Goal: Information Seeking & Learning: Compare options

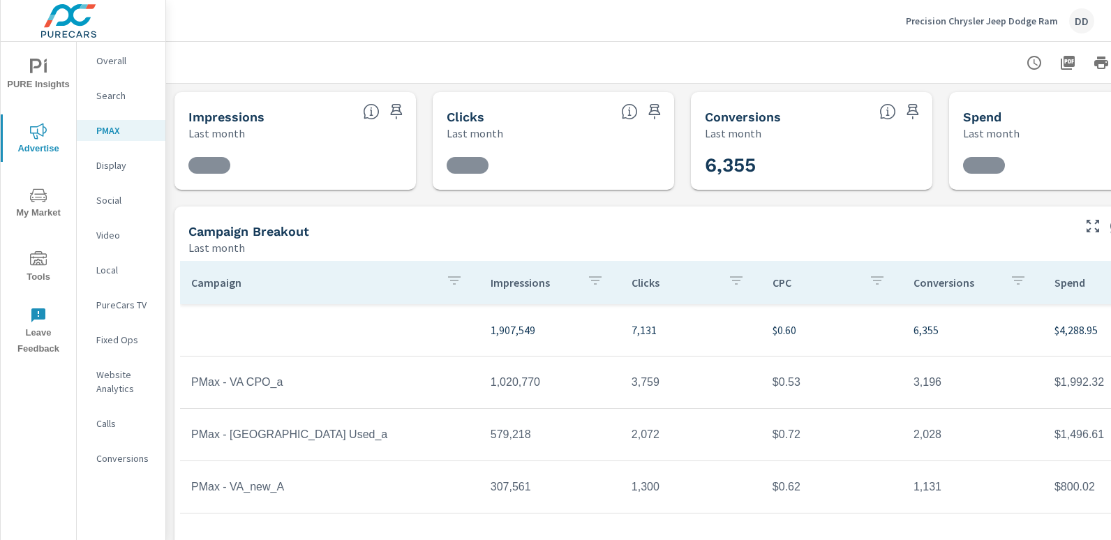
click at [1080, 23] on div "DD" at bounding box center [1081, 20] width 25 height 25
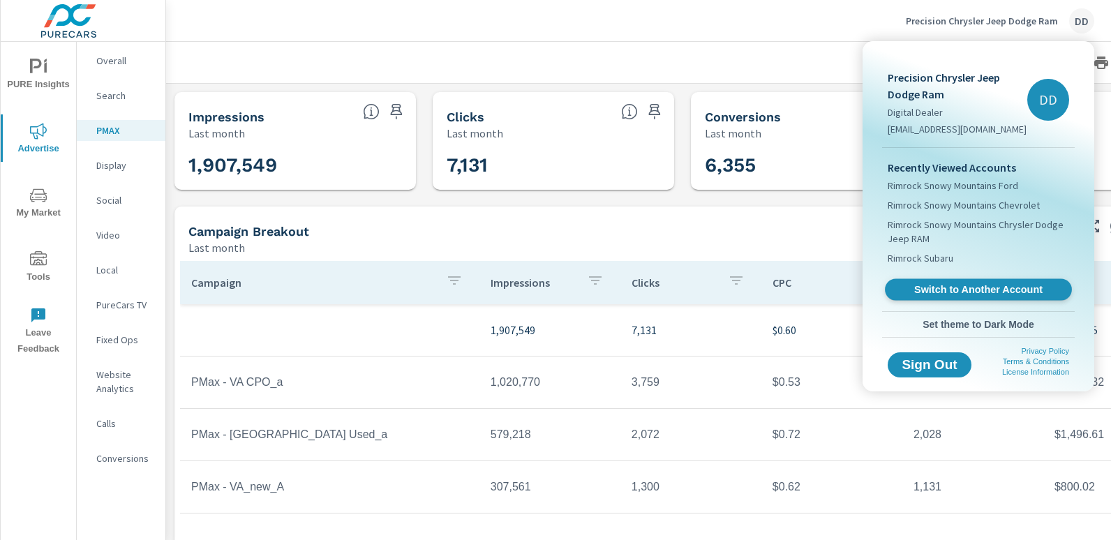
click at [959, 287] on span "Switch to Another Account" at bounding box center [977, 289] width 171 height 13
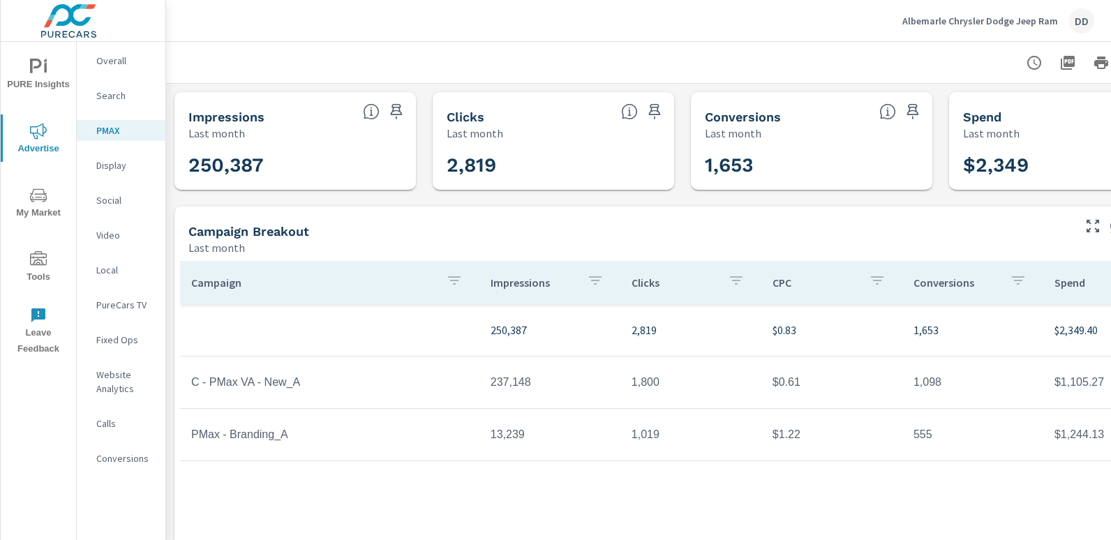
scroll to position [0, 98]
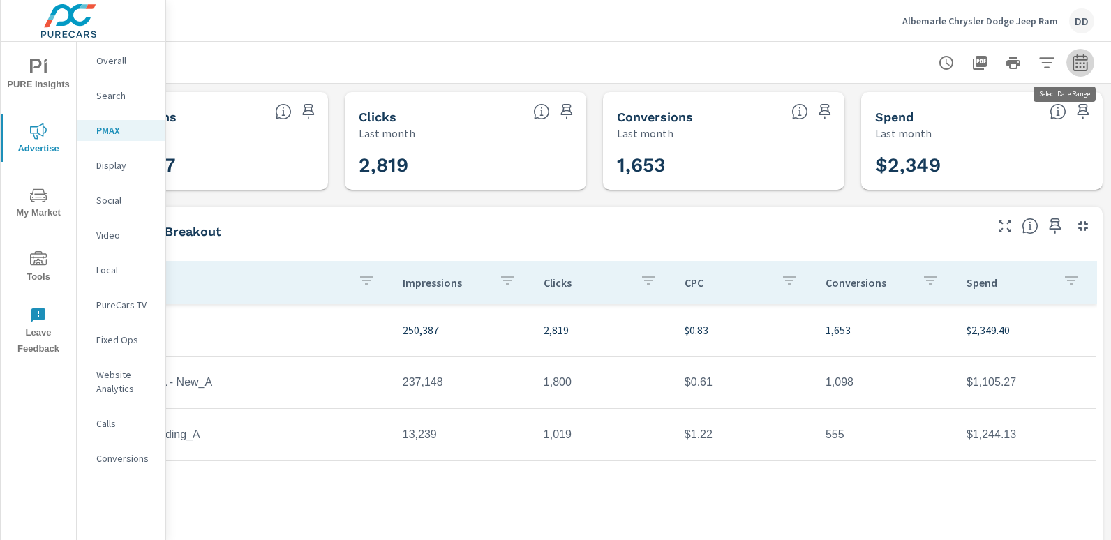
click at [1072, 62] on icon "button" at bounding box center [1080, 62] width 17 height 17
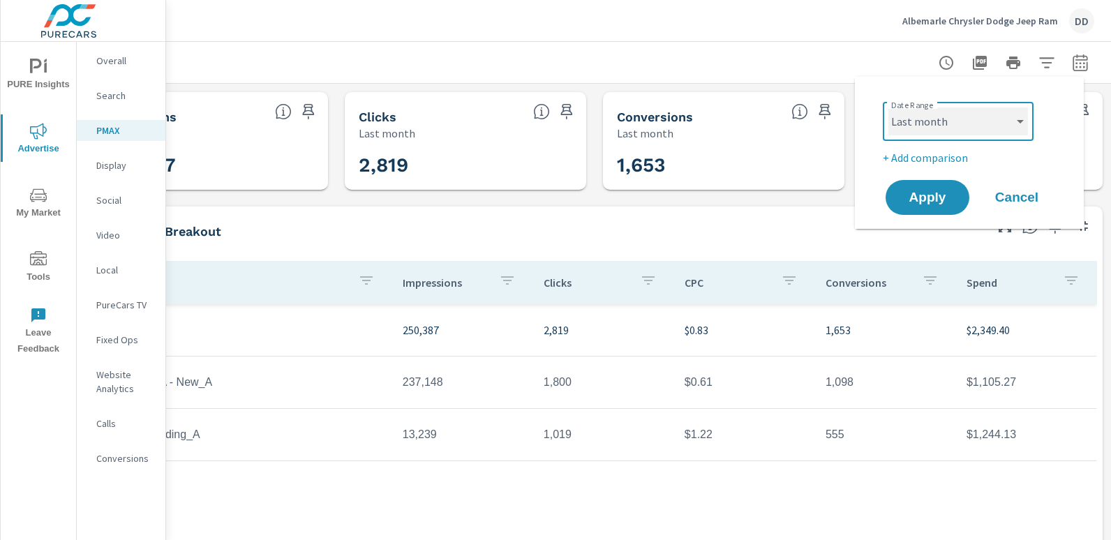
click at [985, 120] on select "Custom Yesterday Last week Last 7 days Last 14 days Last 30 days Last 45 days L…" at bounding box center [958, 121] width 140 height 28
click at [888, 107] on select "Custom Yesterday Last week Last 7 days Last 14 days Last 30 days Last 45 days L…" at bounding box center [958, 121] width 140 height 28
select select "Month to date"
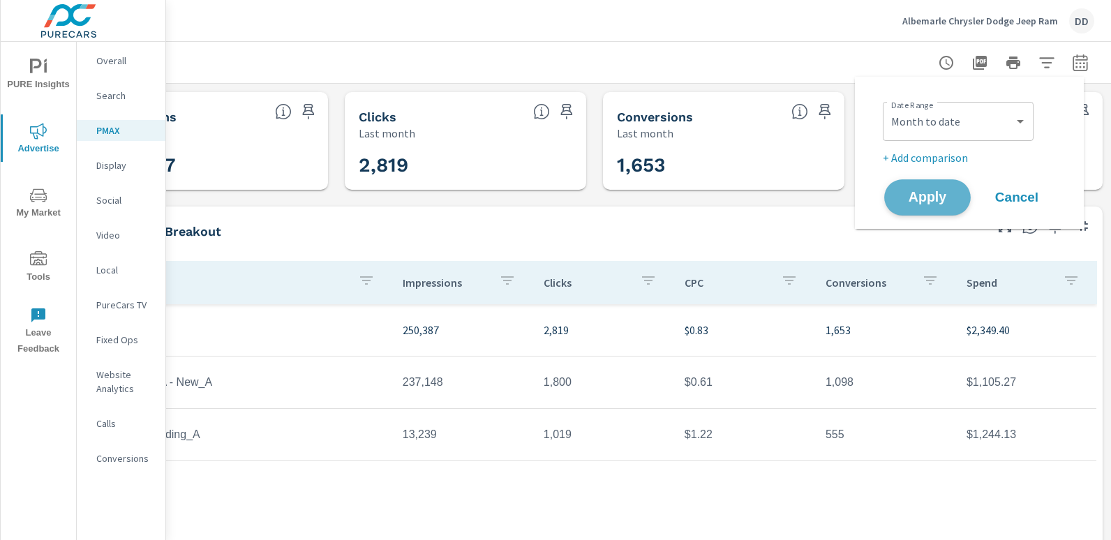
click at [917, 204] on span "Apply" at bounding box center [927, 197] width 57 height 13
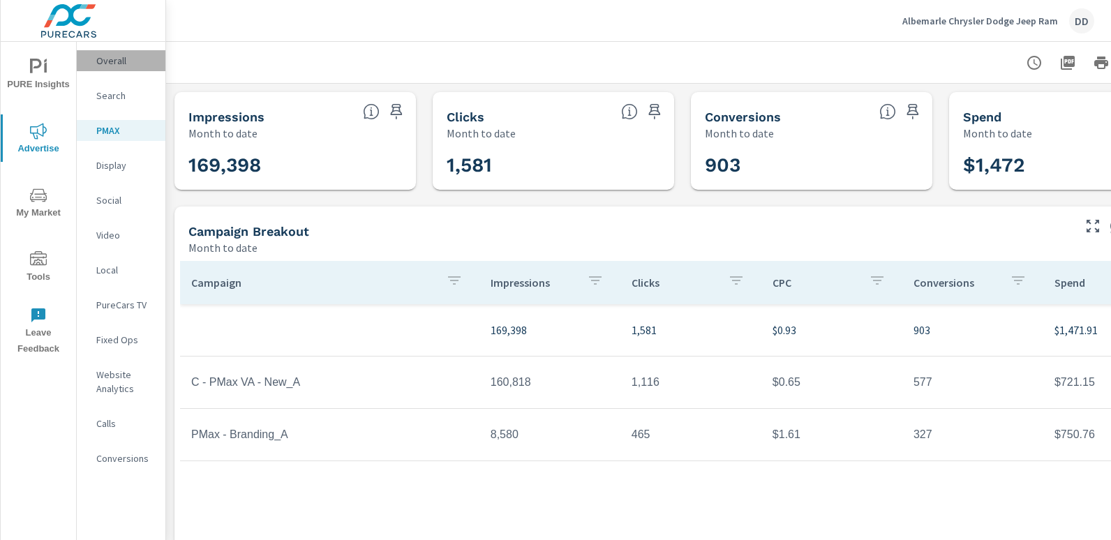
click at [128, 56] on p "Overall" at bounding box center [125, 61] width 58 height 14
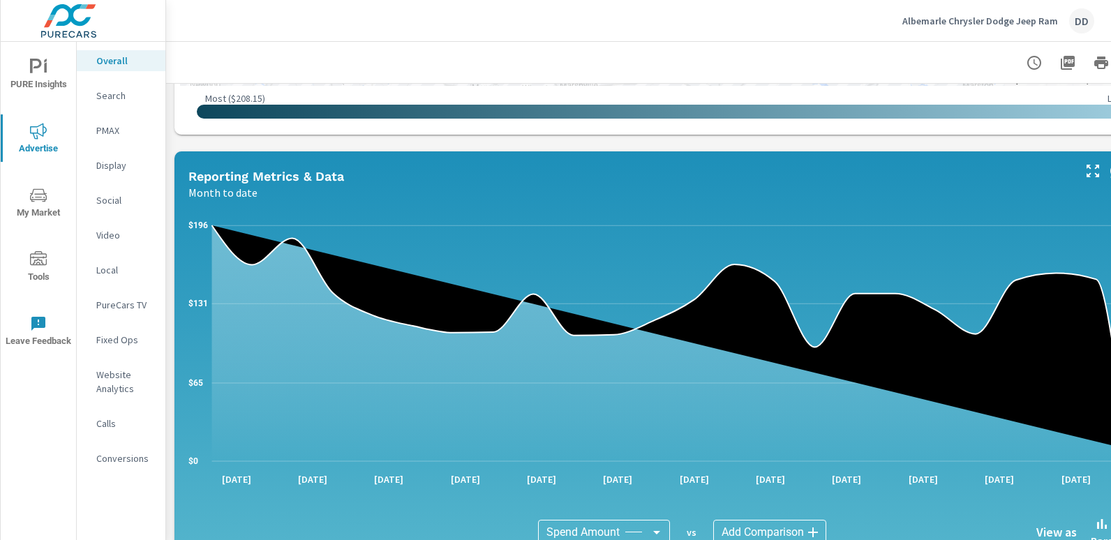
scroll to position [1500, 0]
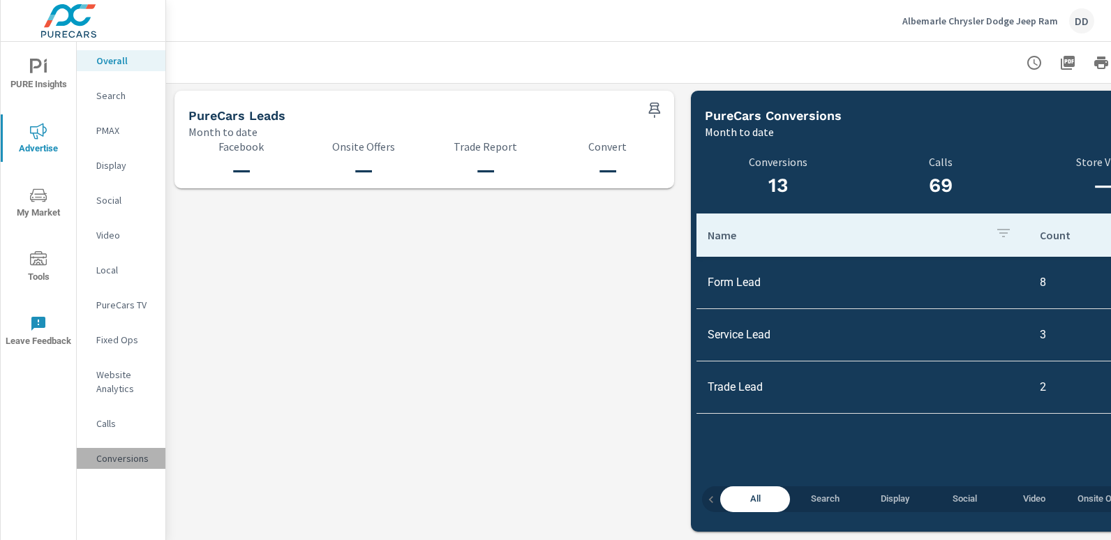
click at [134, 454] on p "Conversions" at bounding box center [125, 458] width 58 height 14
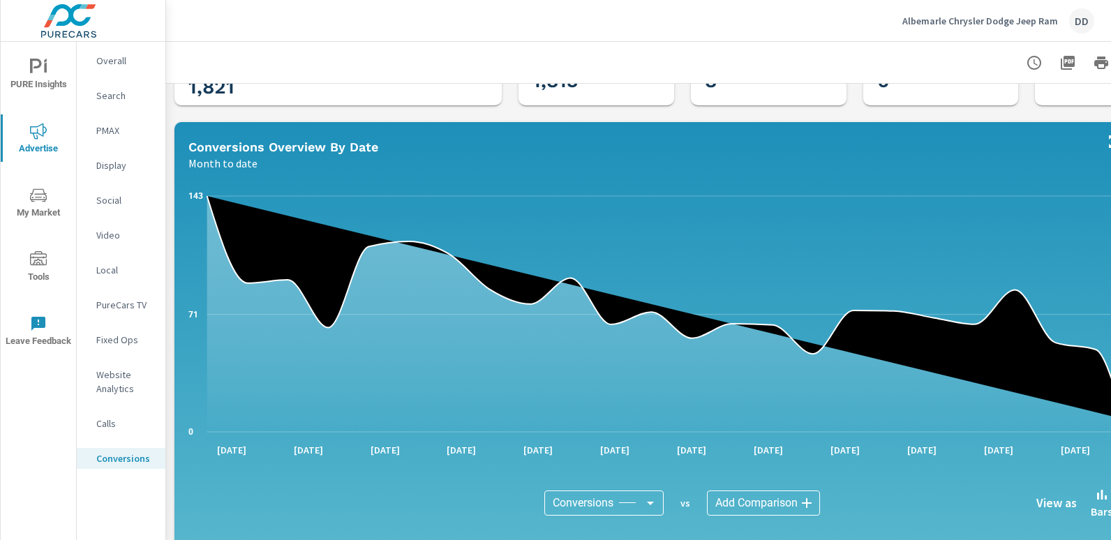
scroll to position [625, 0]
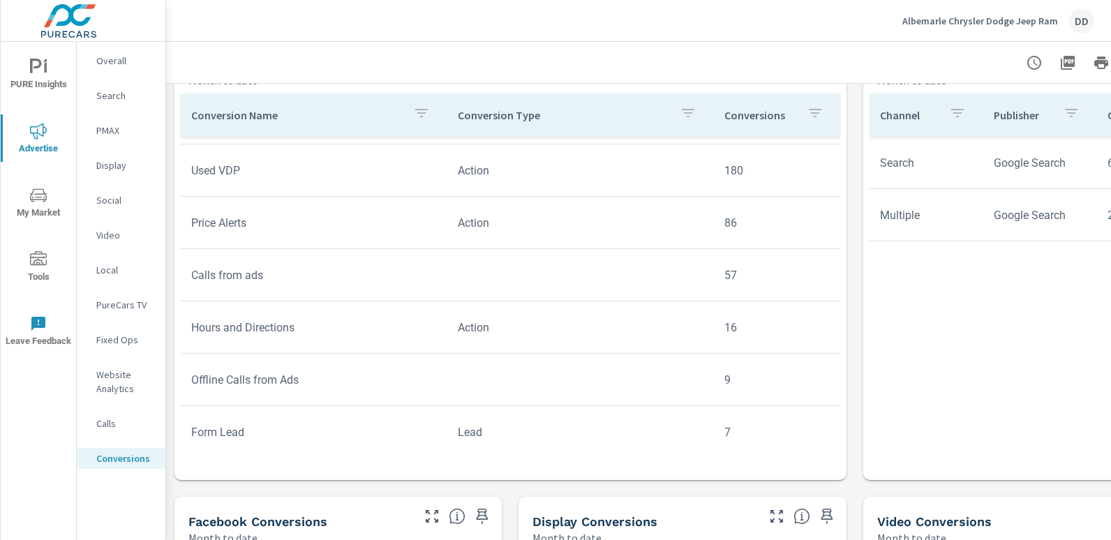
scroll to position [151, 0]
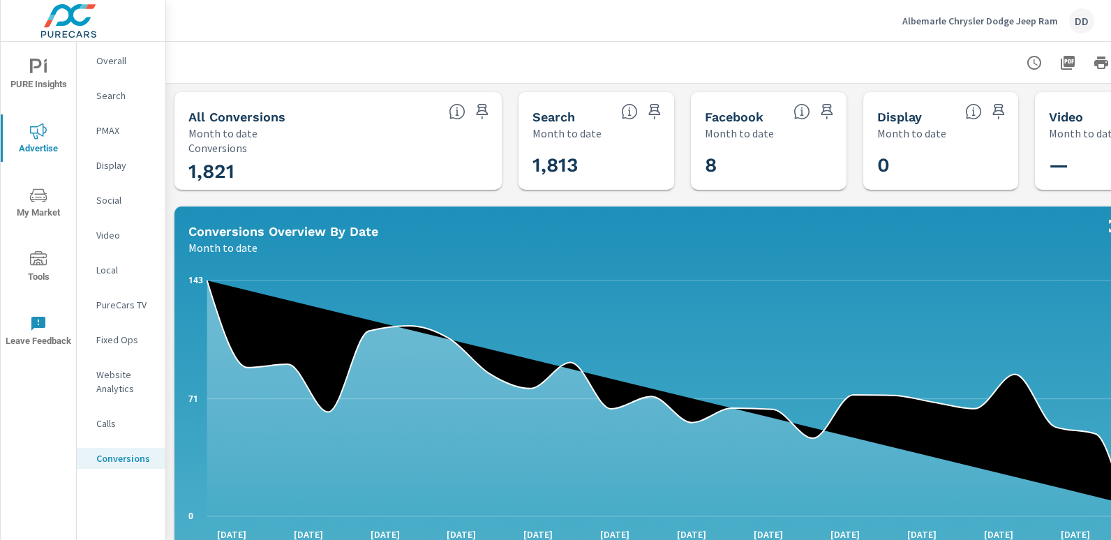
scroll to position [0, 98]
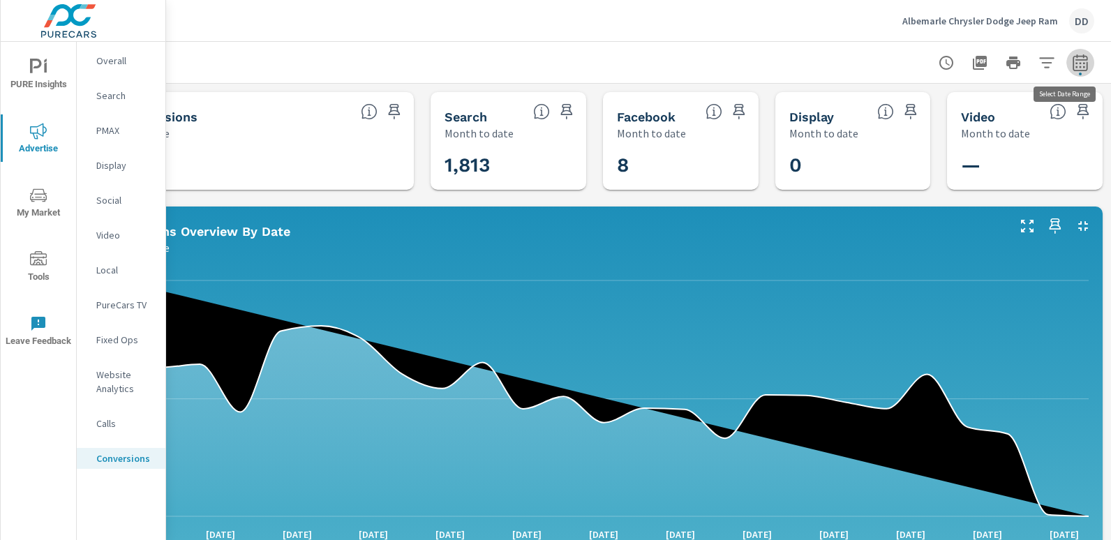
click at [1073, 68] on icon "button" at bounding box center [1080, 62] width 17 height 17
select select "Month to date"
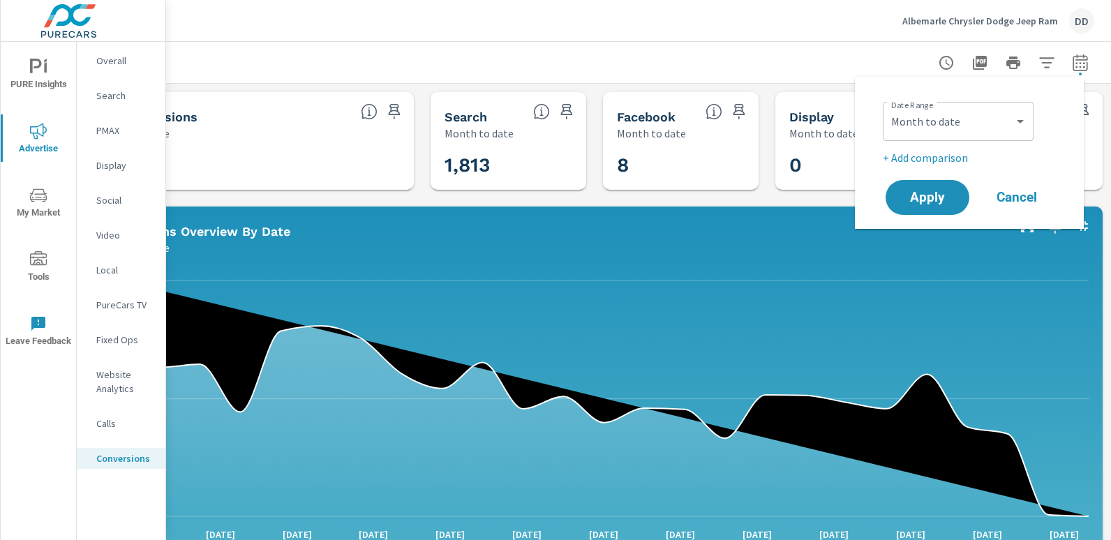
click at [949, 153] on p "+ Add comparison" at bounding box center [972, 157] width 179 height 17
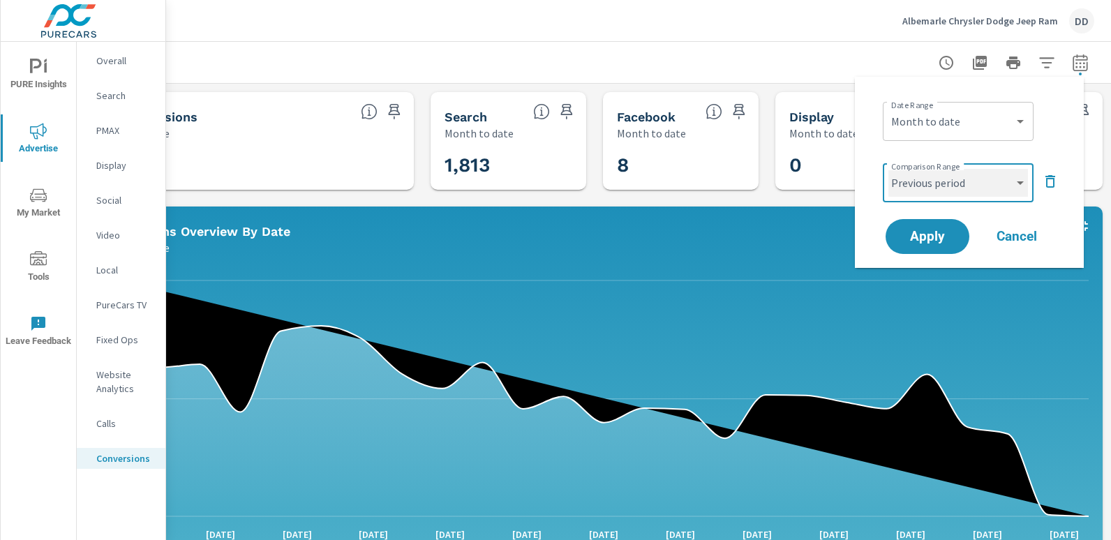
click at [925, 180] on select "Custom Previous period Previous month Previous year" at bounding box center [958, 183] width 140 height 28
click at [888, 169] on select "Custom Previous period Previous month Previous year" at bounding box center [958, 183] width 140 height 28
select select "custom"
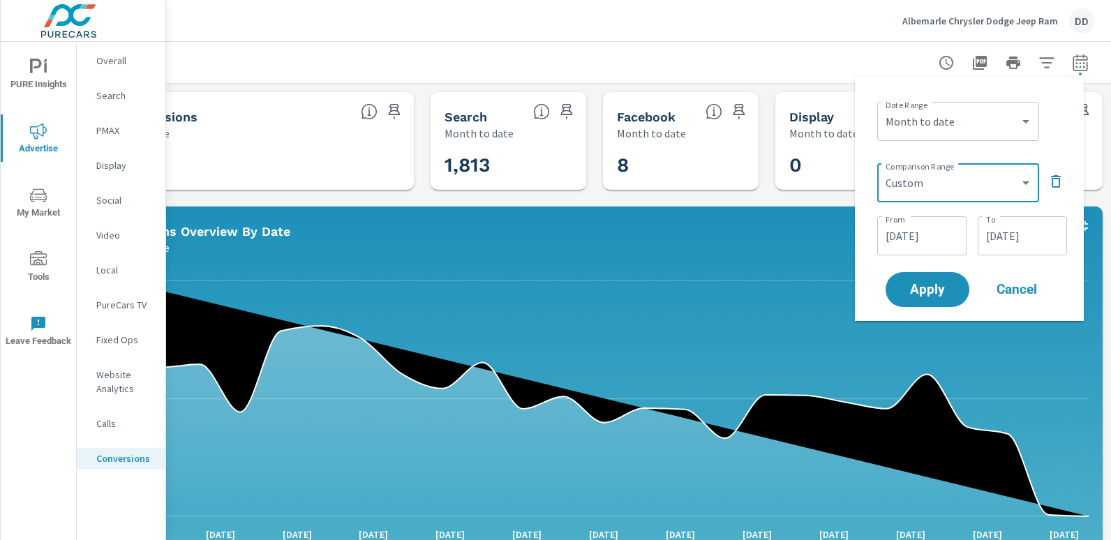
click at [922, 234] on input "08/07/2025" at bounding box center [922, 236] width 78 height 28
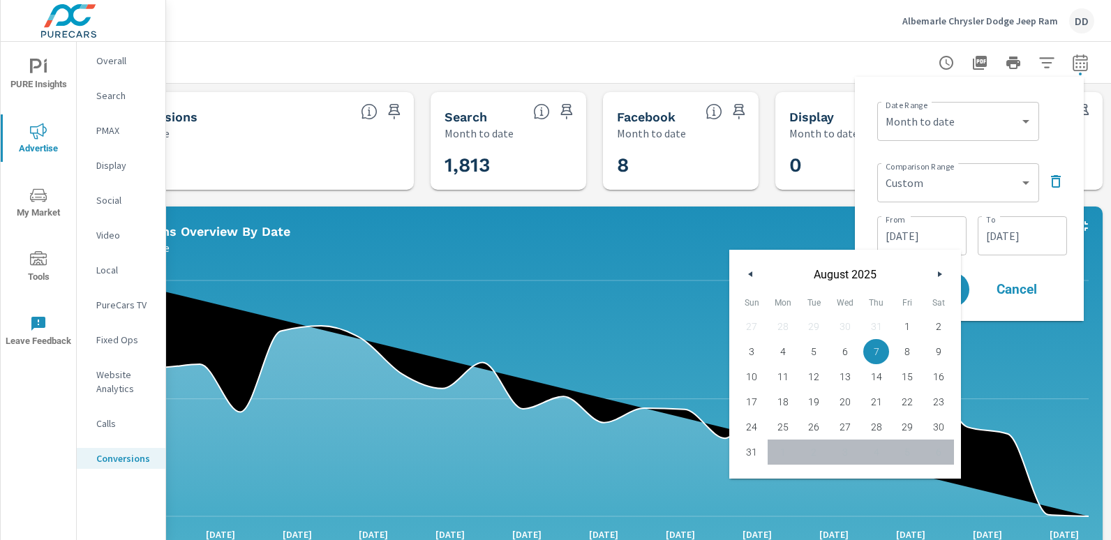
click at [902, 324] on span "1" at bounding box center [907, 326] width 31 height 18
type input "08/01/2025"
click at [1017, 248] on input "08/31/2025" at bounding box center [1022, 236] width 78 height 28
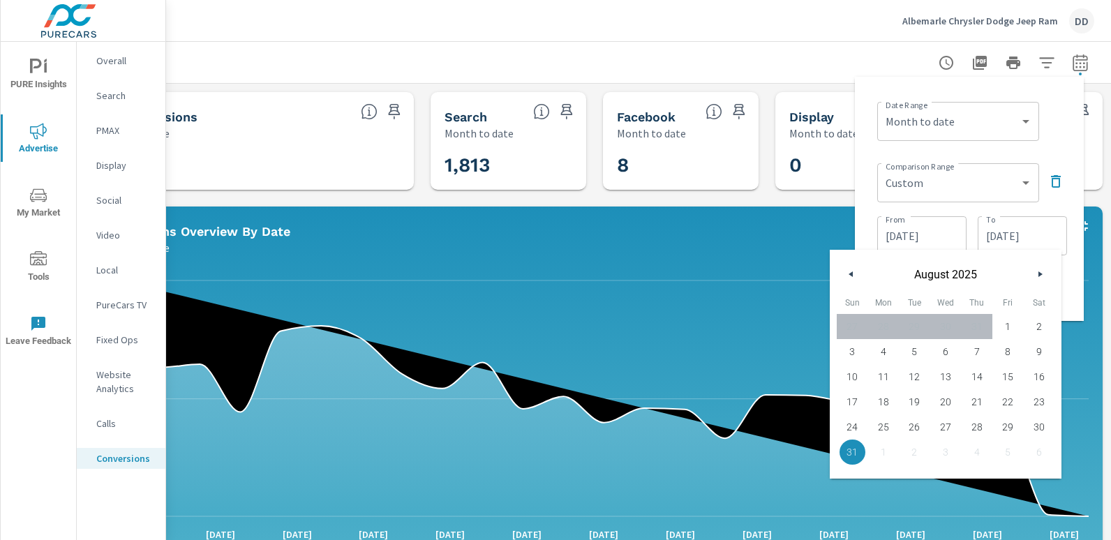
click at [886, 423] on span "25" at bounding box center [883, 427] width 31 height 18
type input "08/25/2025"
click at [1062, 134] on div "Date Range Custom Yesterday Last week Last 7 days Last 14 days Last 30 days Las…" at bounding box center [972, 119] width 190 height 47
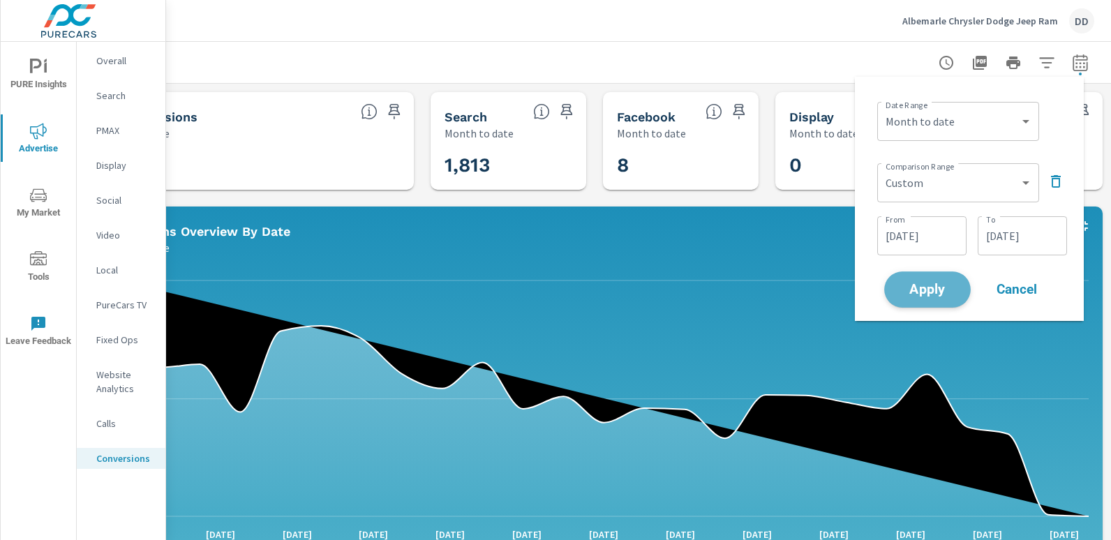
click at [919, 283] on span "Apply" at bounding box center [927, 289] width 57 height 13
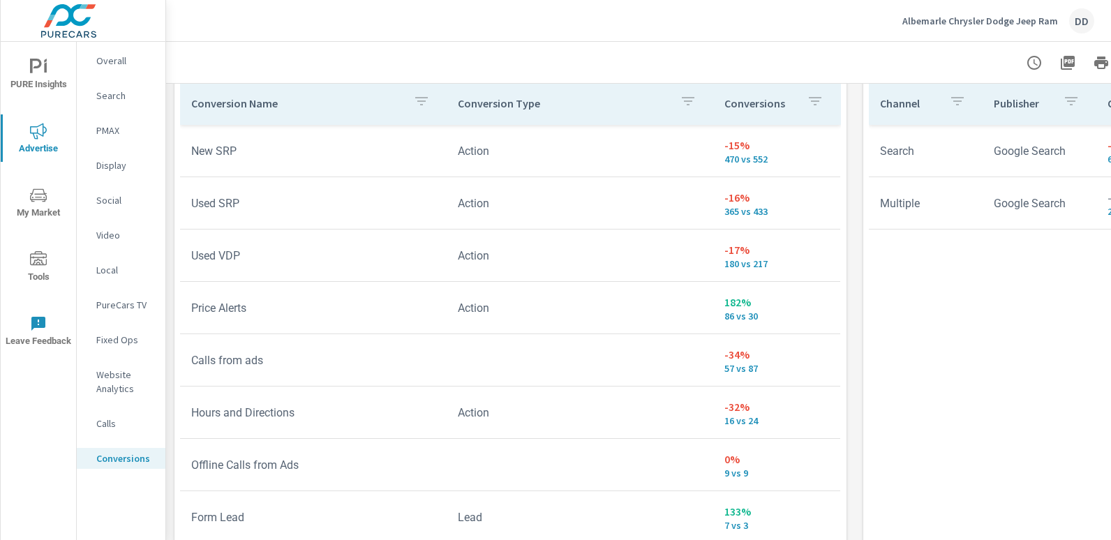
scroll to position [784, 0]
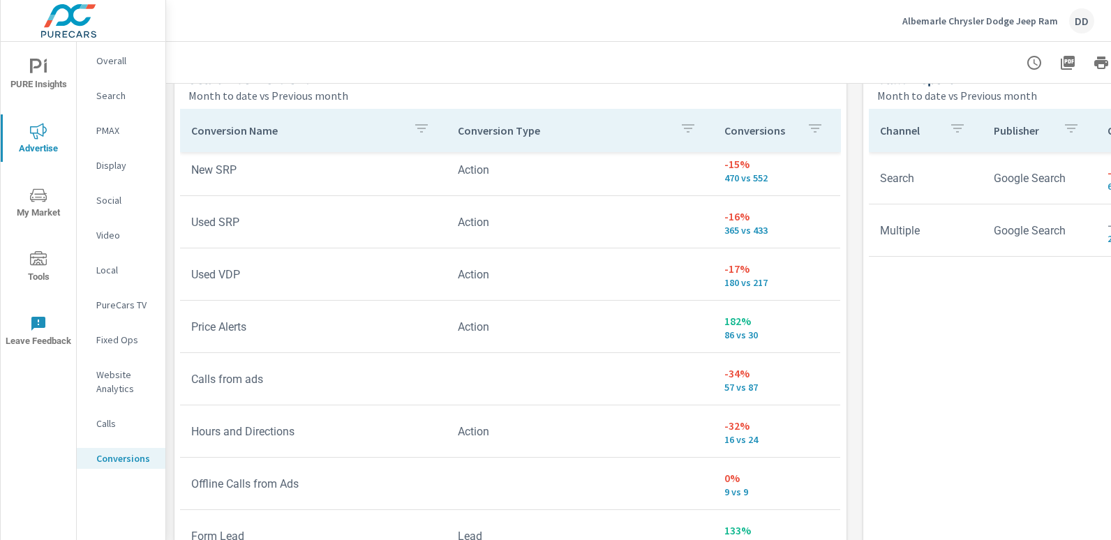
scroll to position [70, 0]
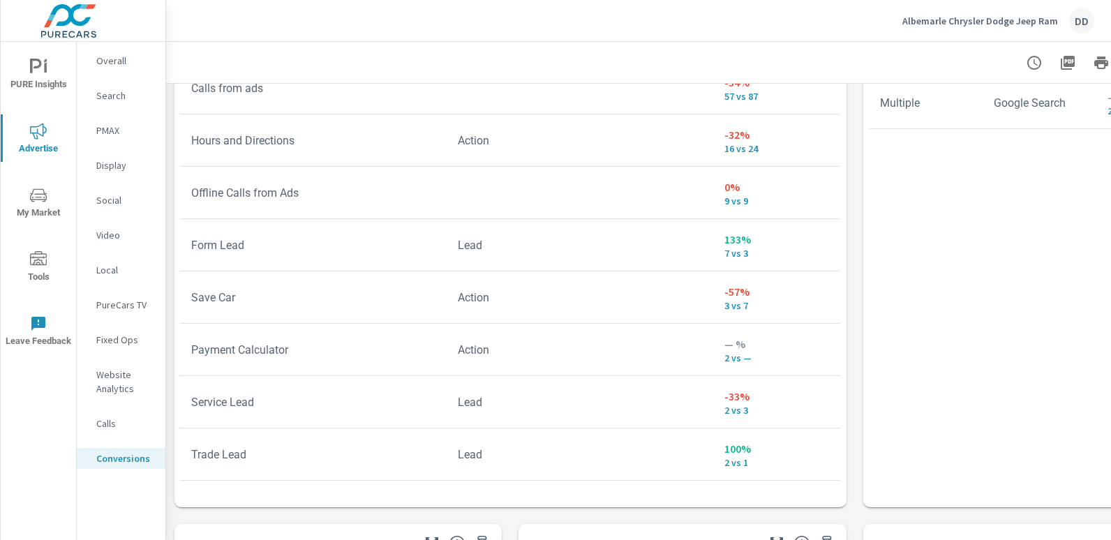
scroll to position [933, 0]
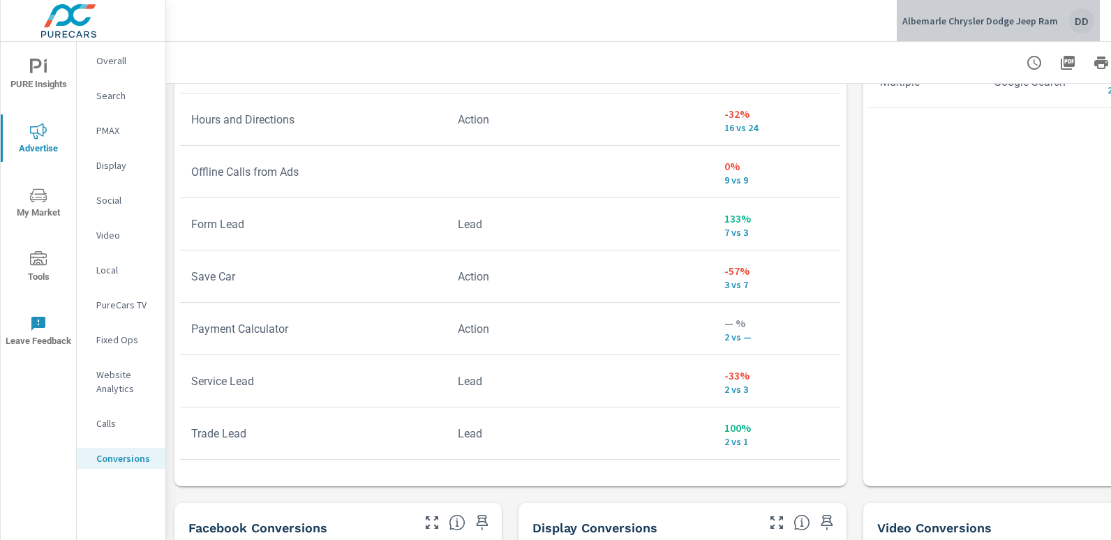
click at [1082, 27] on div "DD" at bounding box center [1081, 20] width 25 height 25
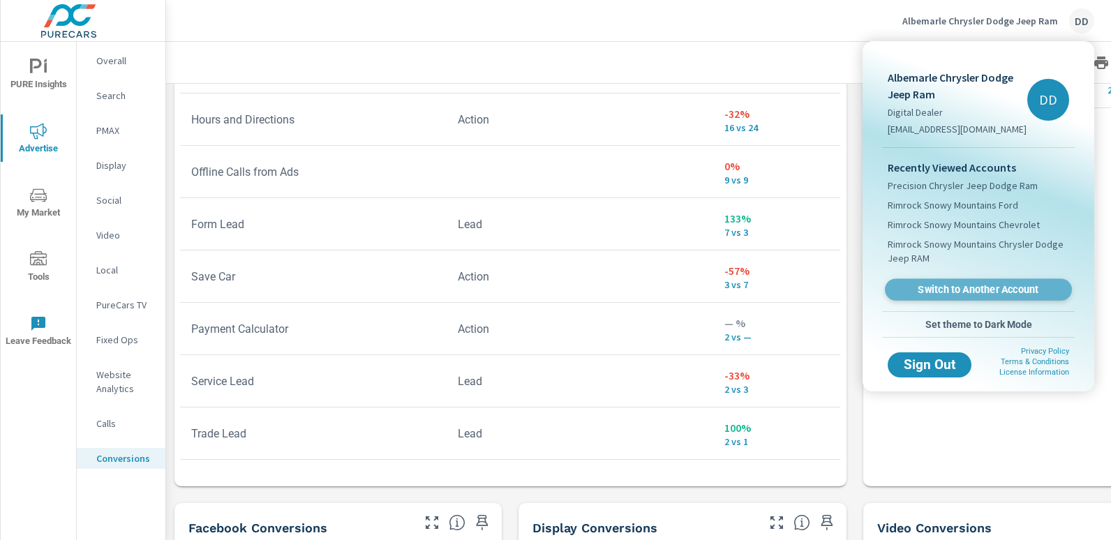
click at [967, 281] on link "Switch to Another Account" at bounding box center [978, 290] width 187 height 22
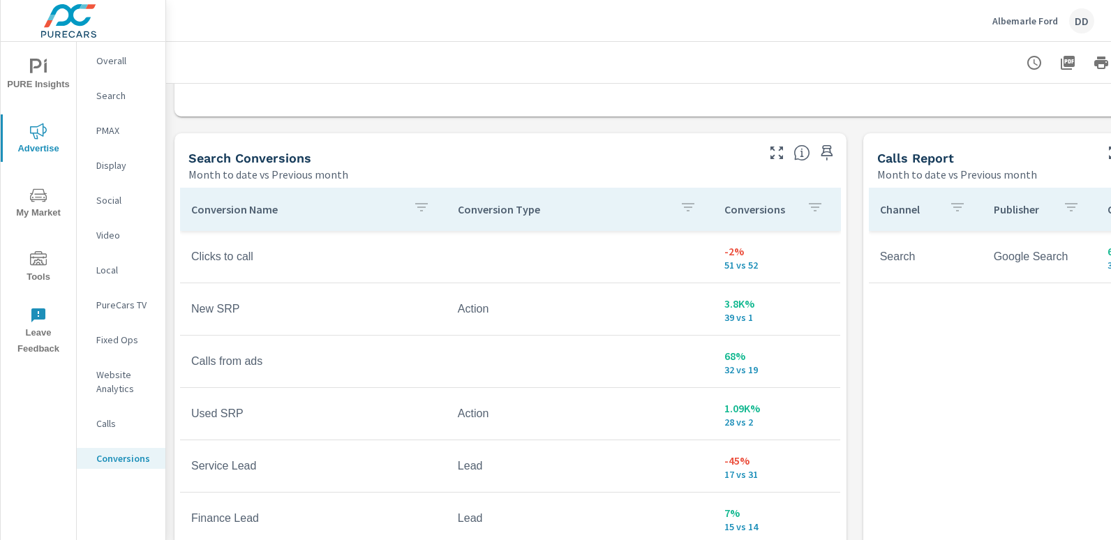
scroll to position [708, 0]
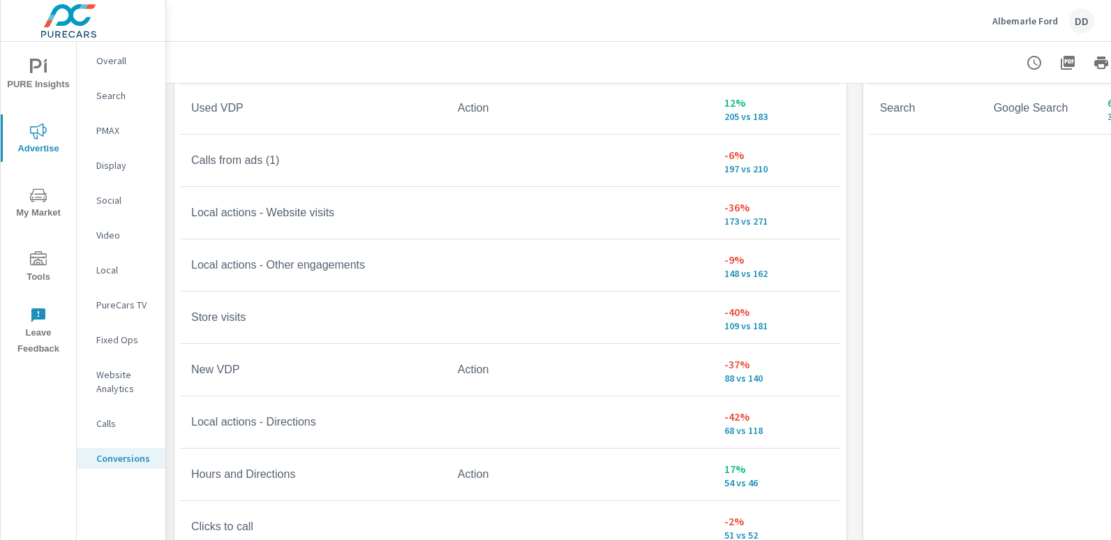
scroll to position [863, 0]
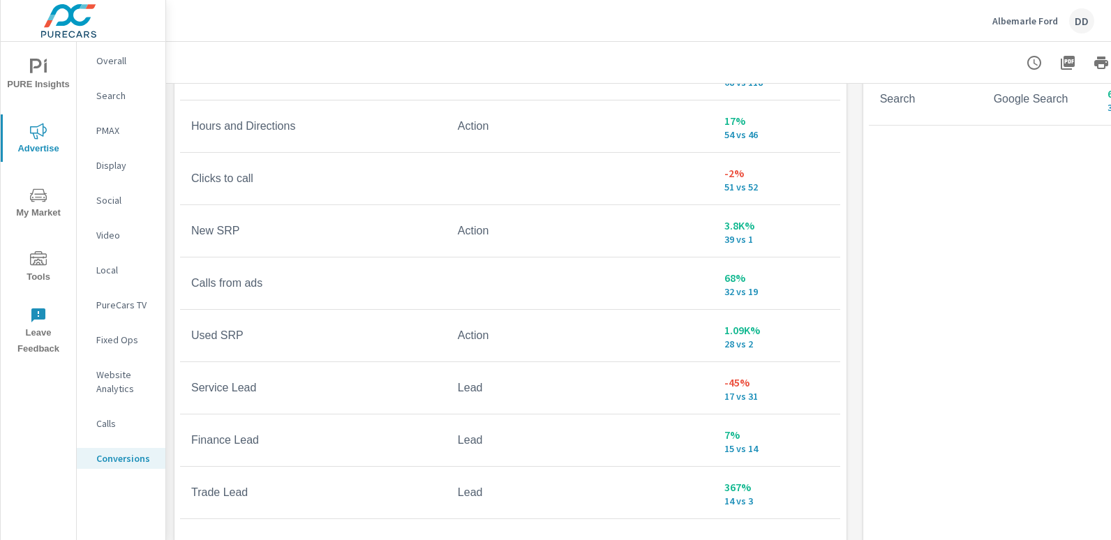
scroll to position [345, 0]
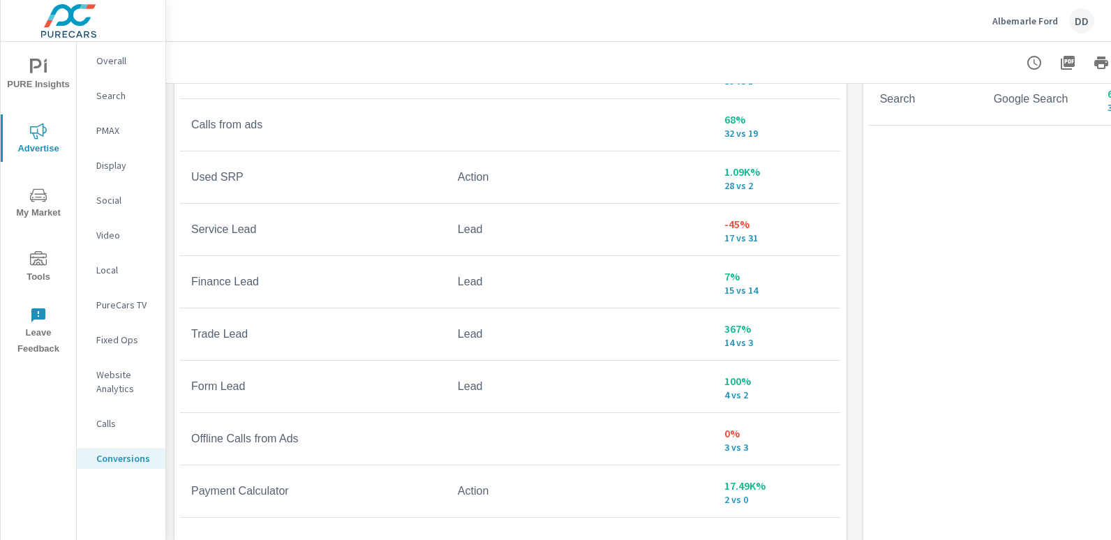
scroll to position [499, 0]
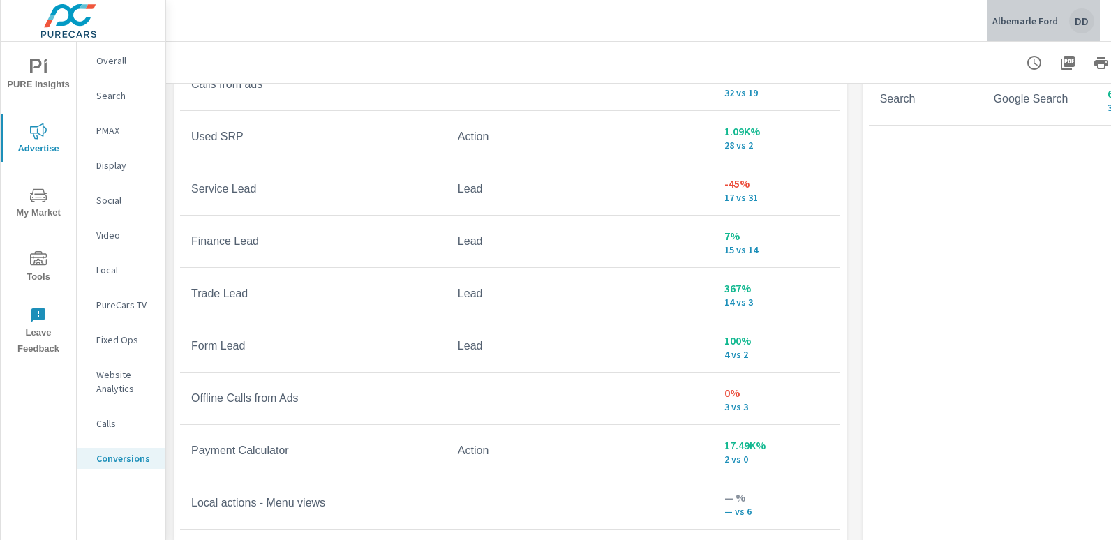
click at [1080, 13] on div "DD" at bounding box center [1081, 20] width 25 height 25
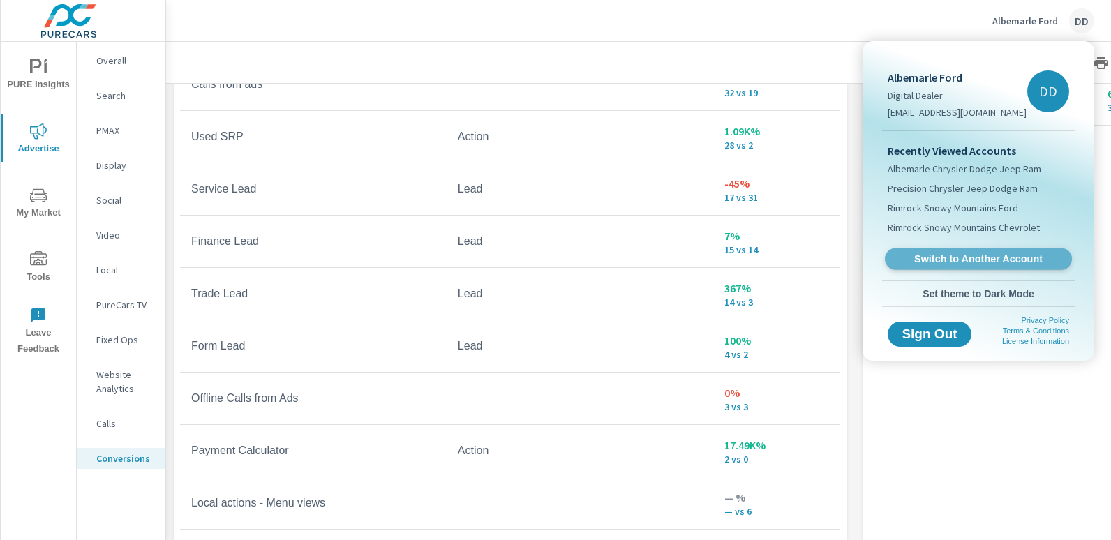
click at [979, 257] on span "Switch to Another Account" at bounding box center [977, 259] width 171 height 13
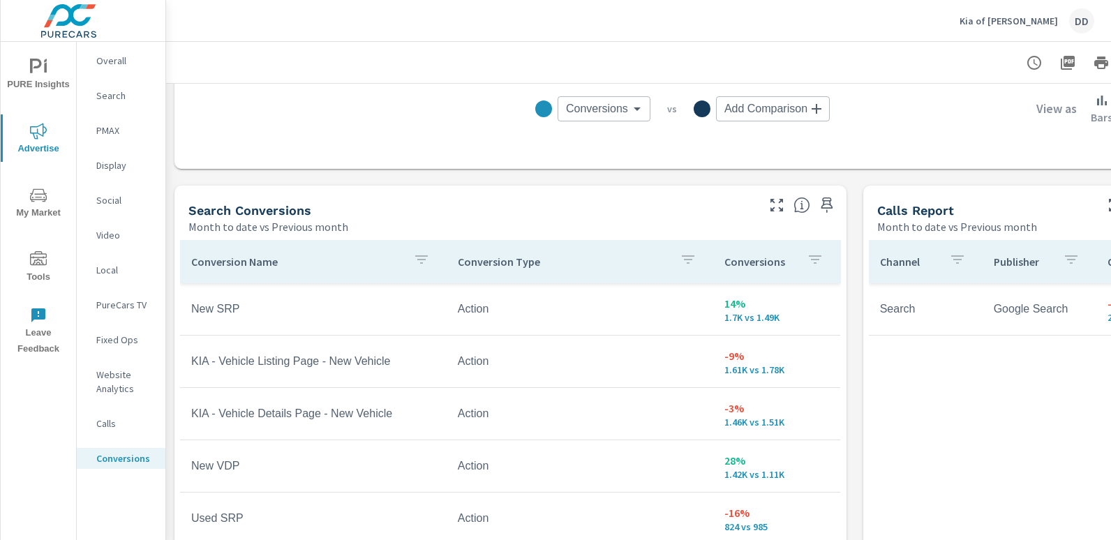
scroll to position [644, 0]
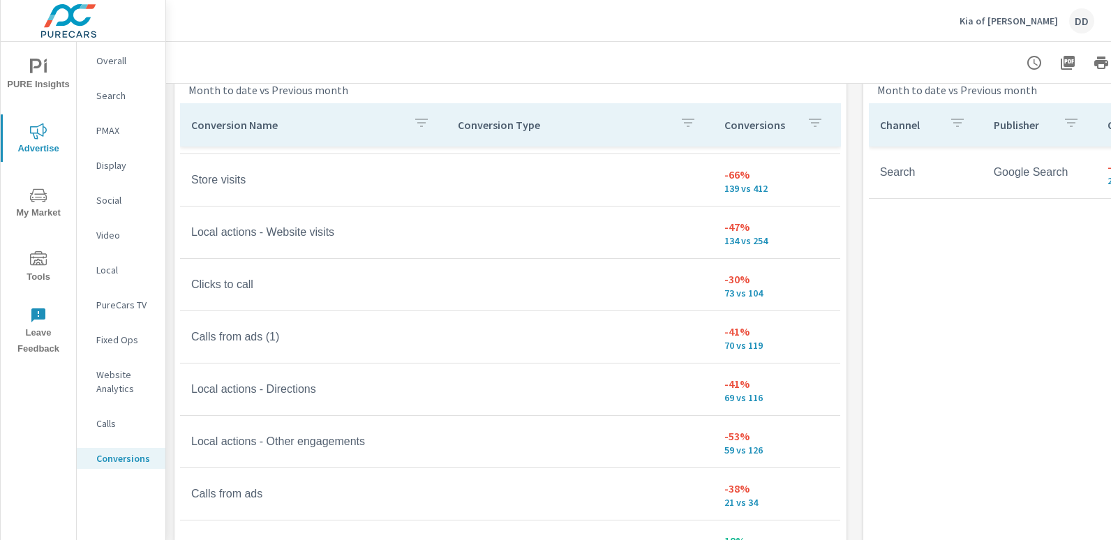
scroll to position [793, 0]
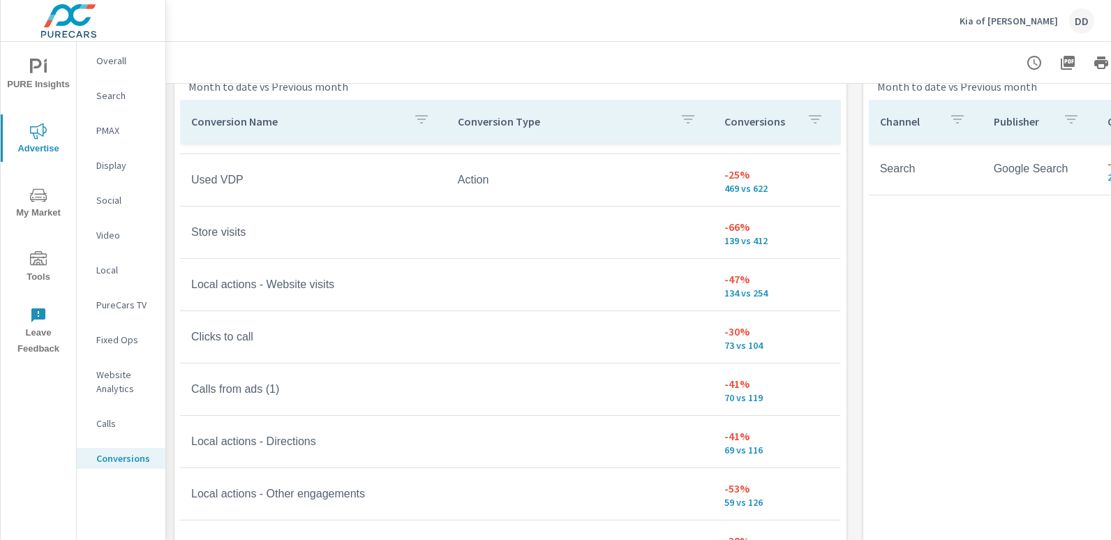
scroll to position [95, 0]
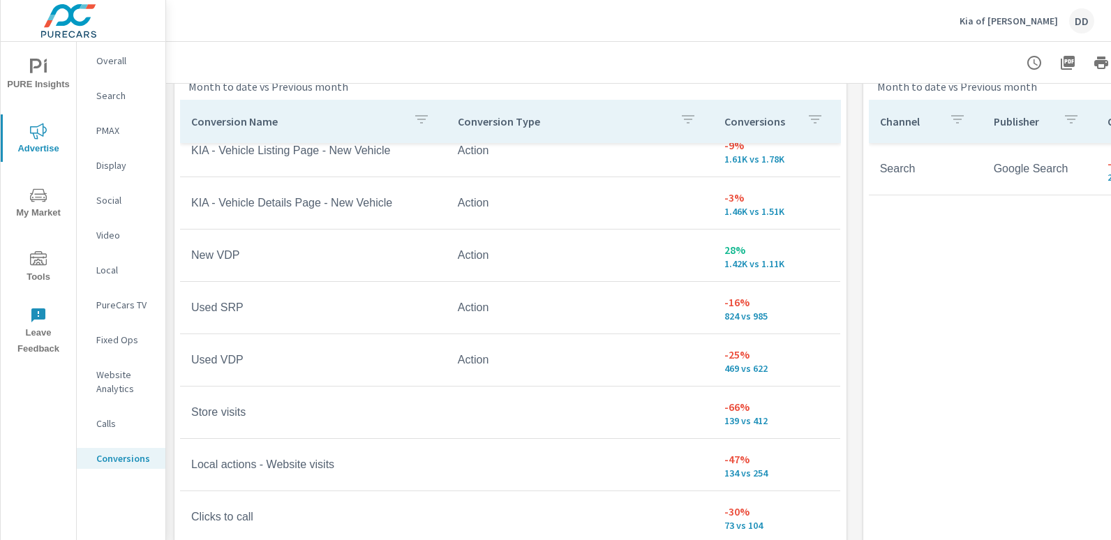
scroll to position [84, 0]
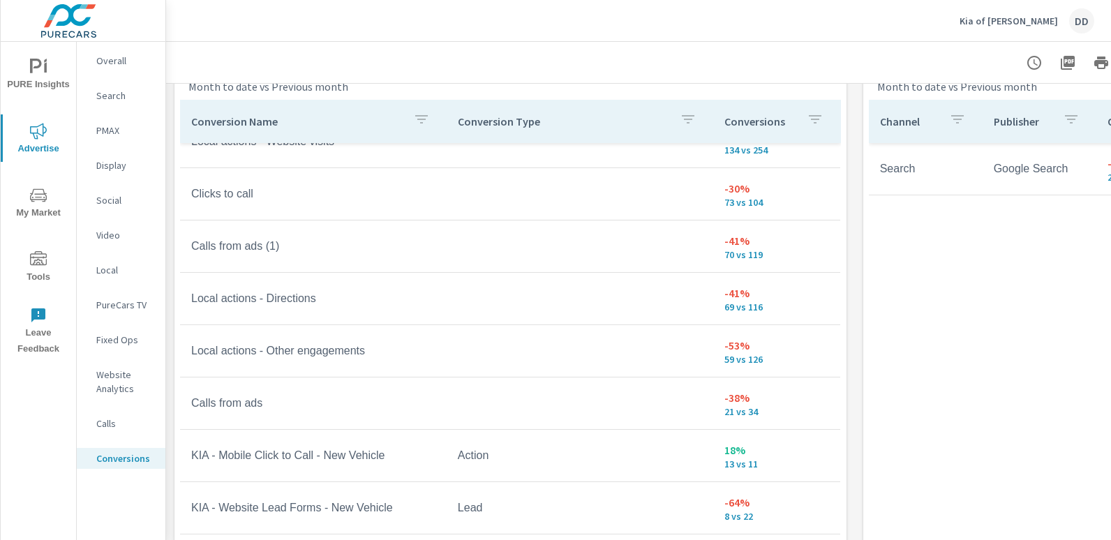
scroll to position [396, 0]
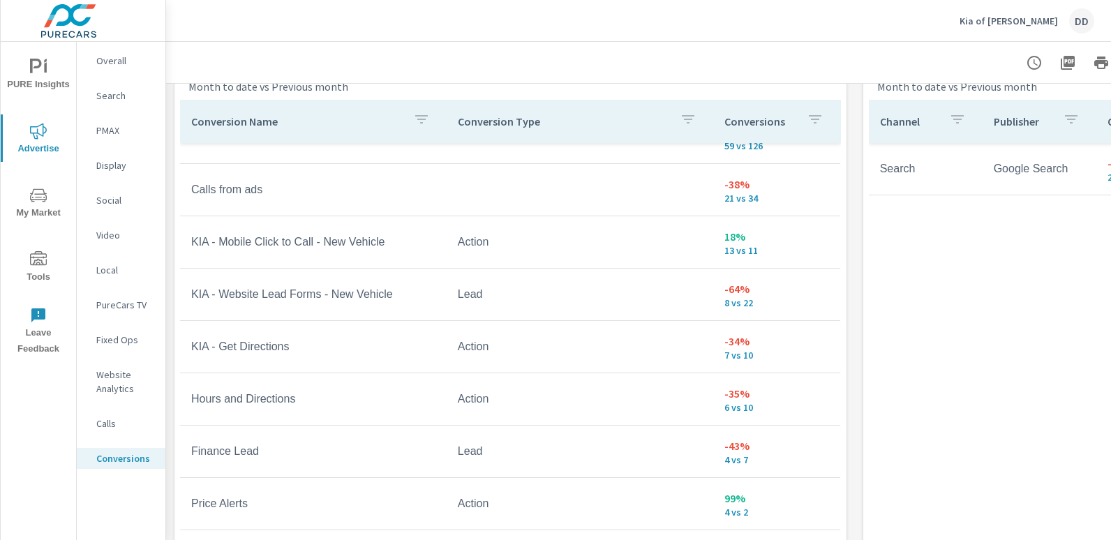
scroll to position [611, 0]
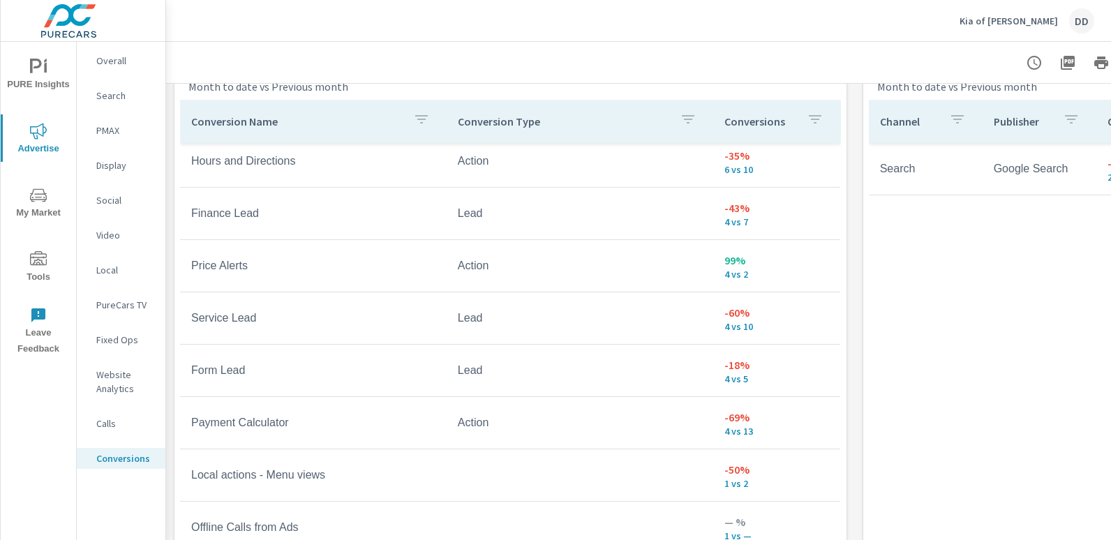
scroll to position [853, 0]
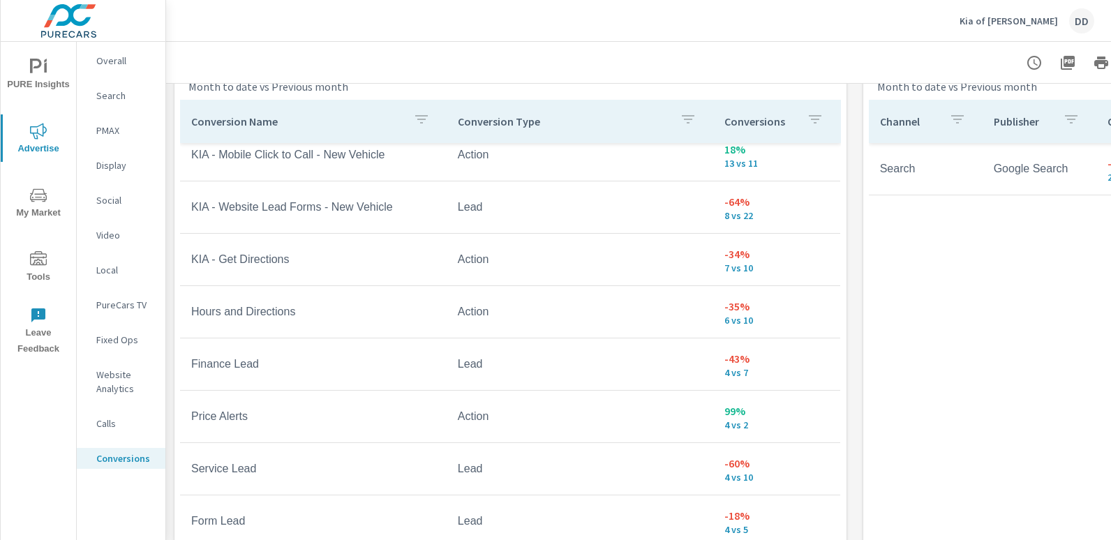
scroll to position [690, 0]
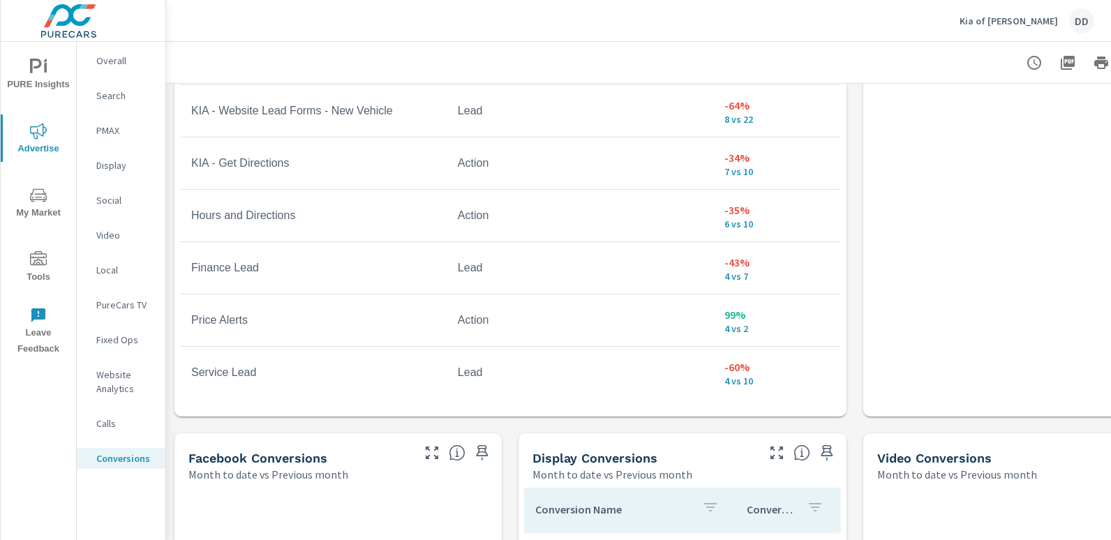
scroll to position [997, 0]
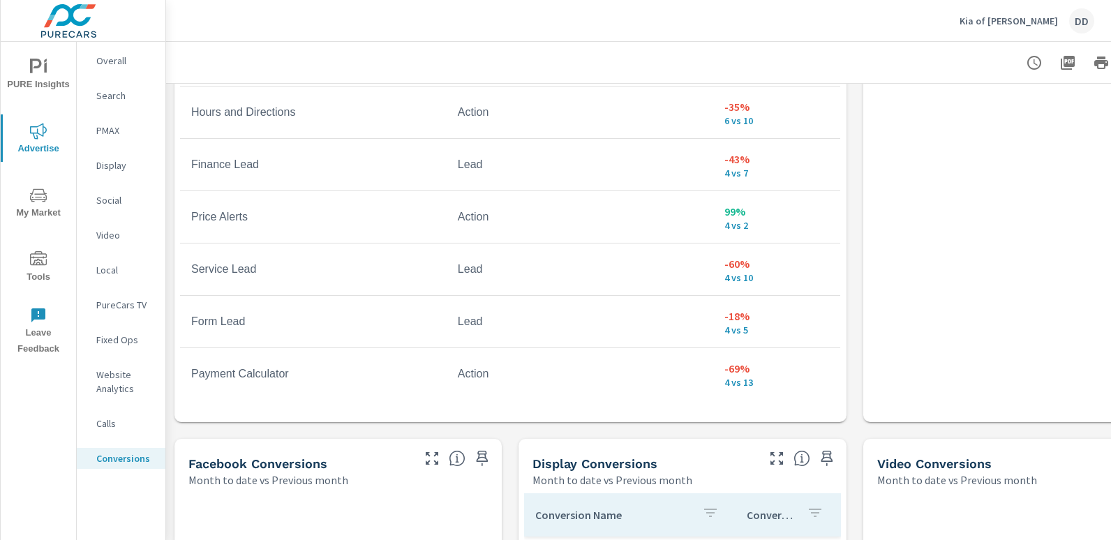
scroll to position [742, 0]
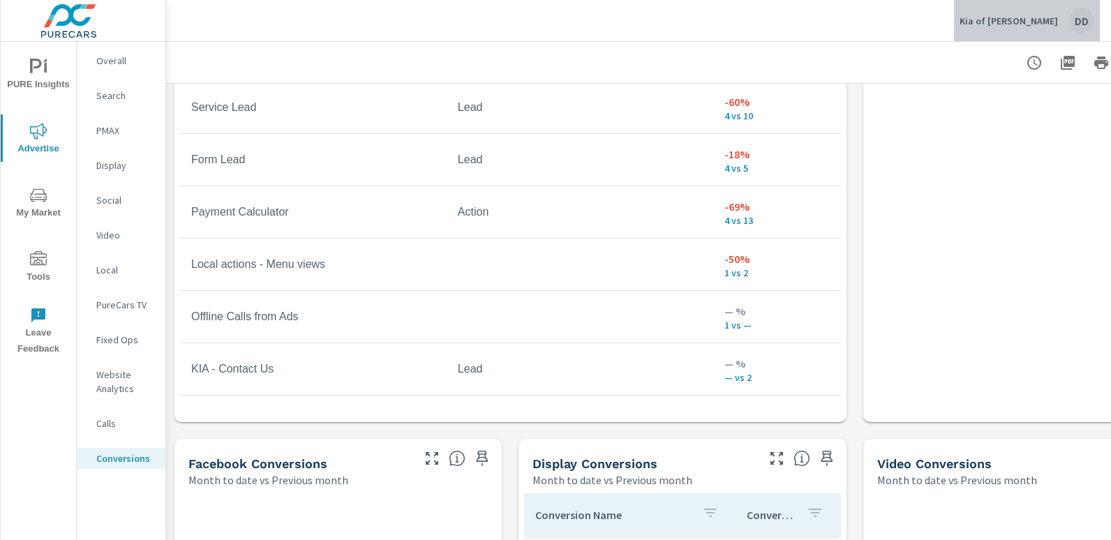
click at [1073, 21] on div "DD" at bounding box center [1081, 20] width 25 height 25
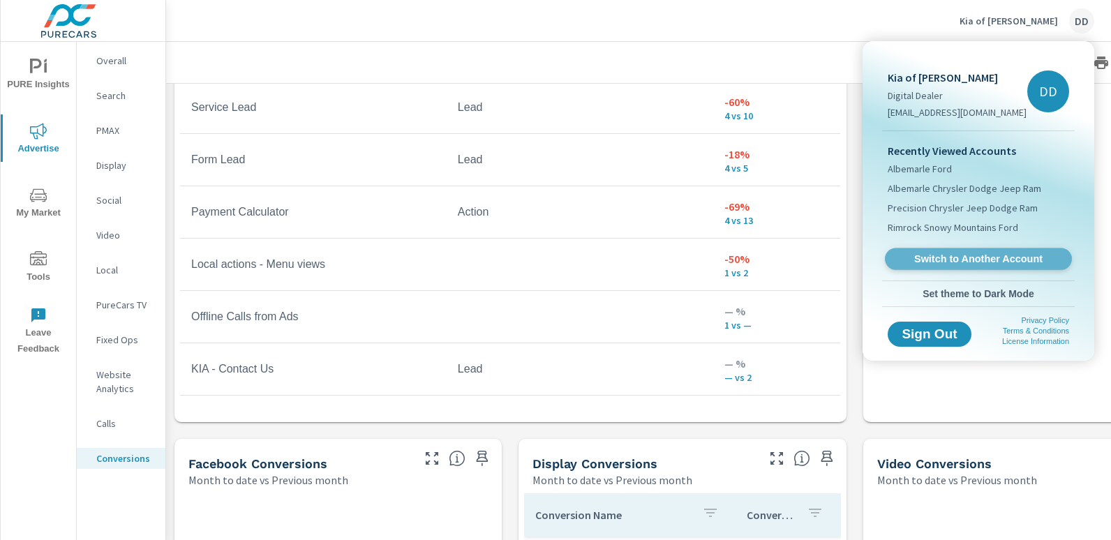
click at [973, 251] on link "Switch to Another Account" at bounding box center [978, 259] width 187 height 22
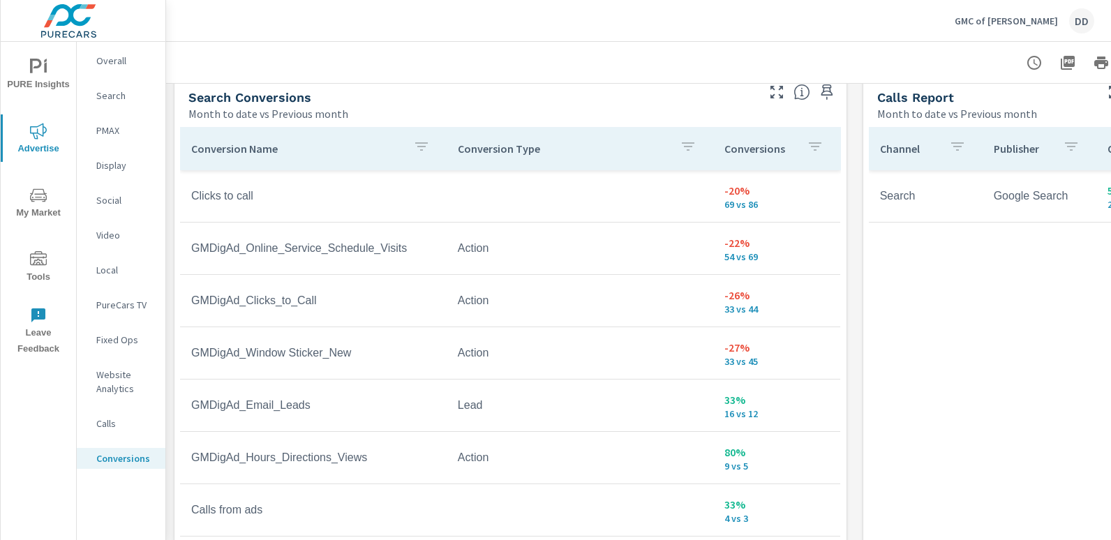
scroll to position [754, 0]
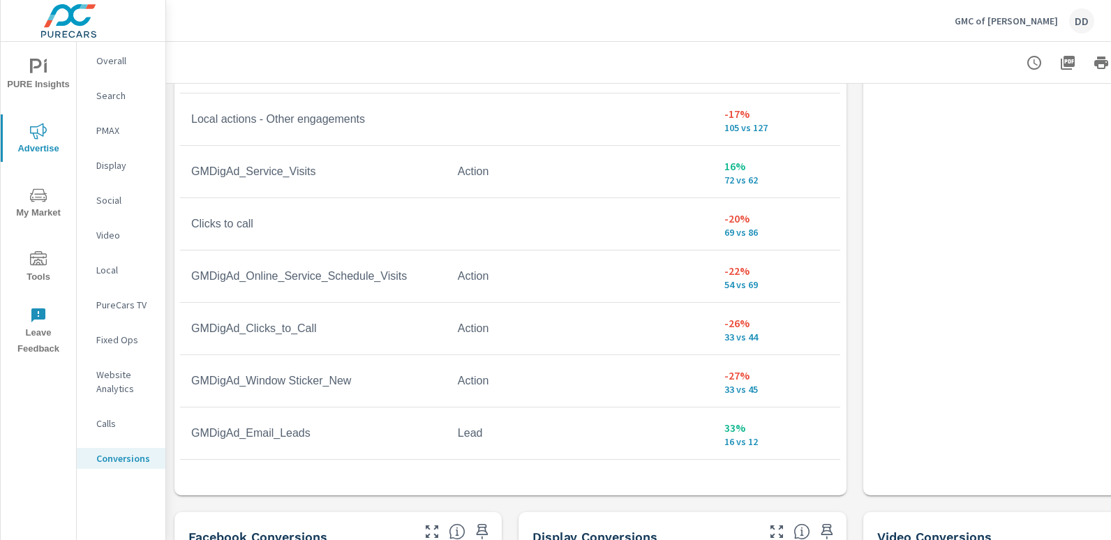
scroll to position [946, 0]
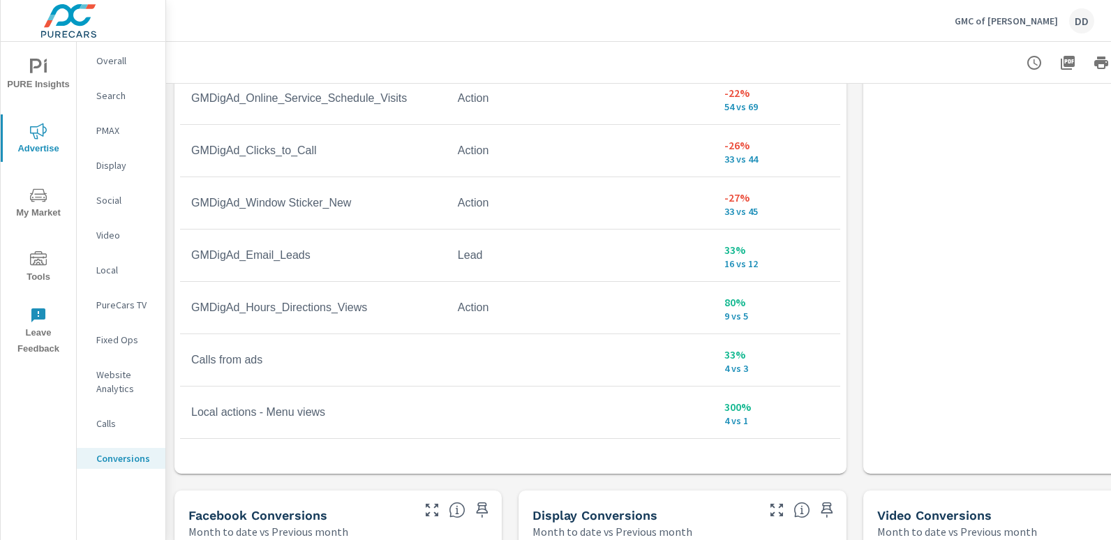
scroll to position [487, 0]
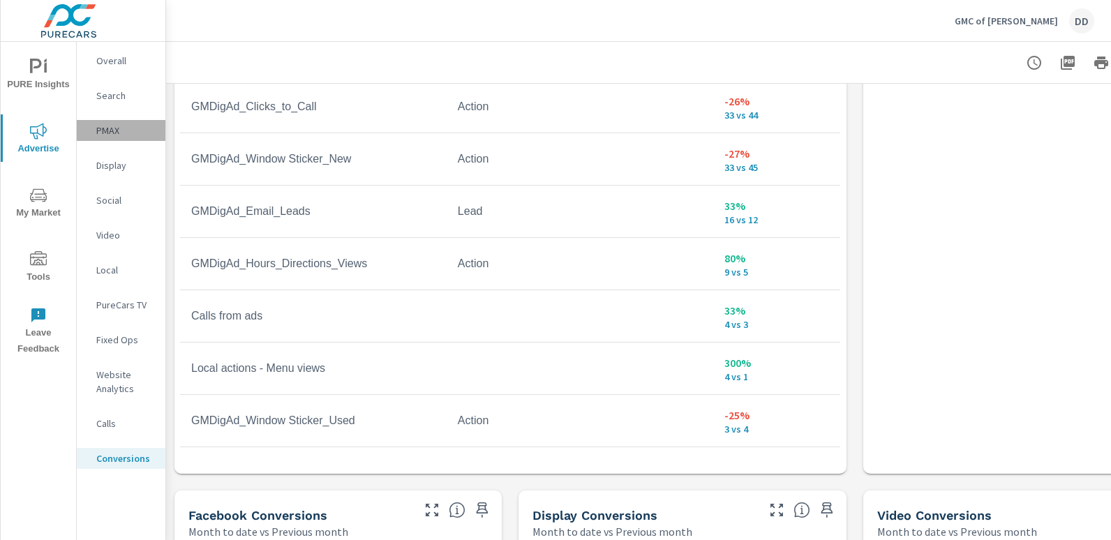
click at [114, 135] on p "PMAX" at bounding box center [125, 131] width 58 height 14
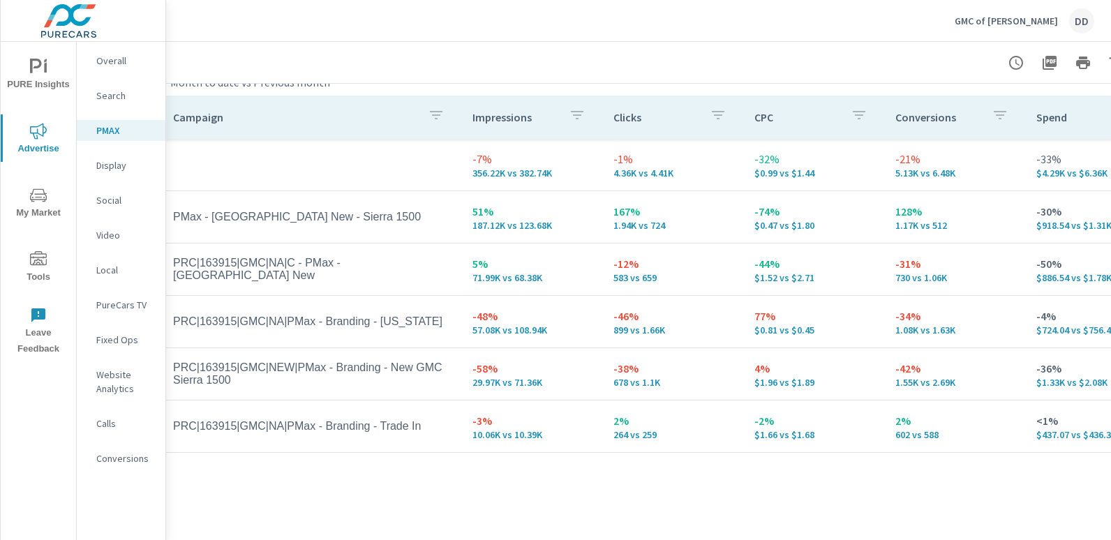
scroll to position [200, 0]
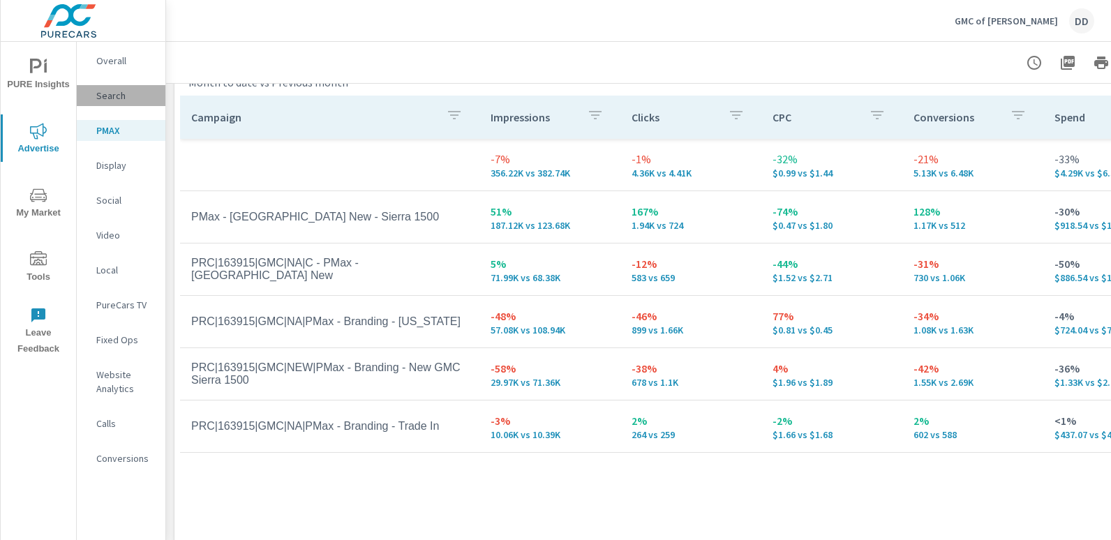
click at [118, 94] on p "Search" at bounding box center [125, 96] width 58 height 14
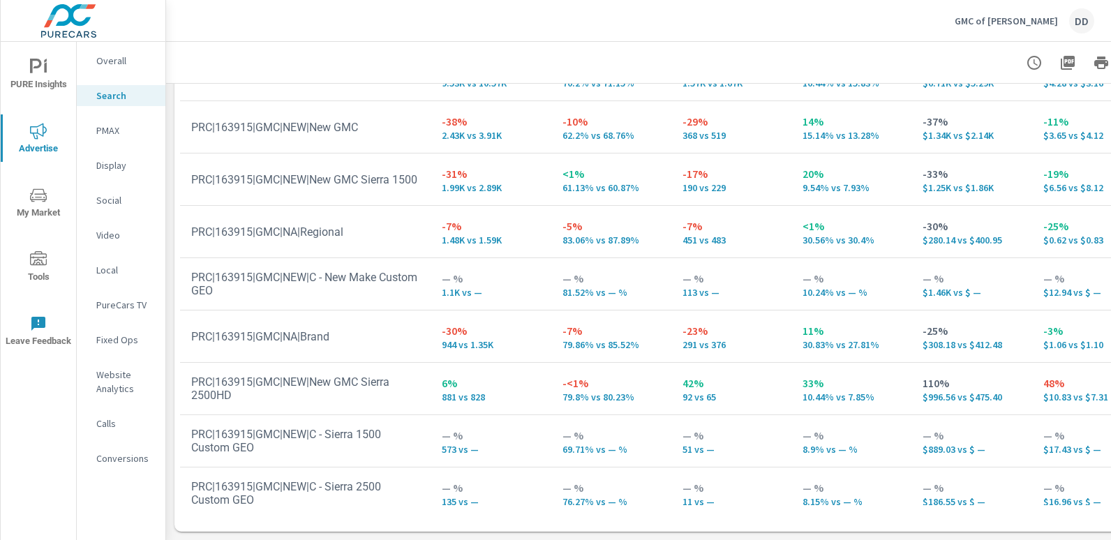
click at [1079, 24] on div "DD" at bounding box center [1081, 20] width 25 height 25
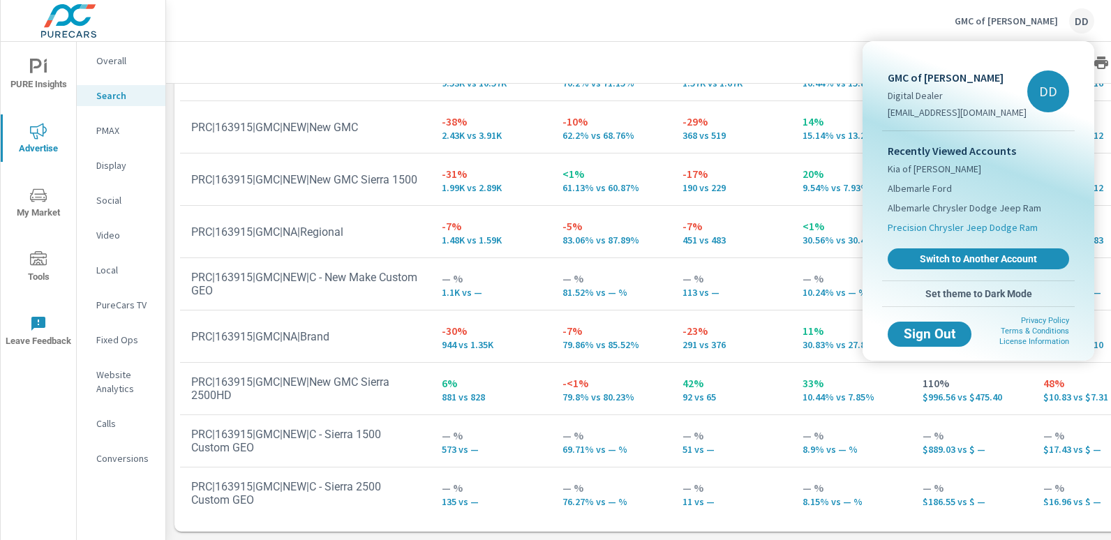
click at [948, 223] on span "Precision Chrysler Jeep Dodge Ram" at bounding box center [963, 228] width 150 height 14
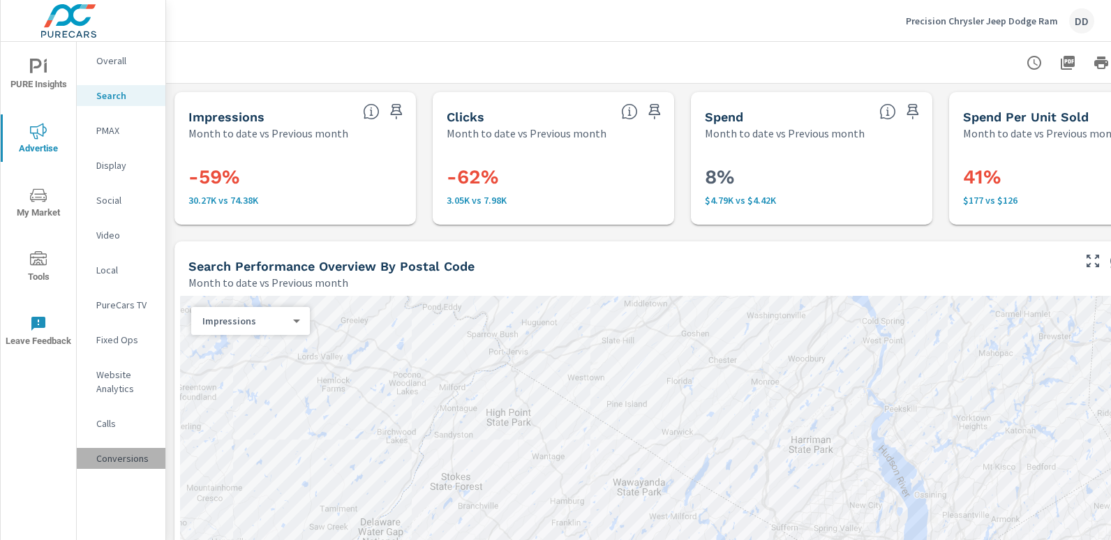
click at [129, 451] on p "Conversions" at bounding box center [125, 458] width 58 height 14
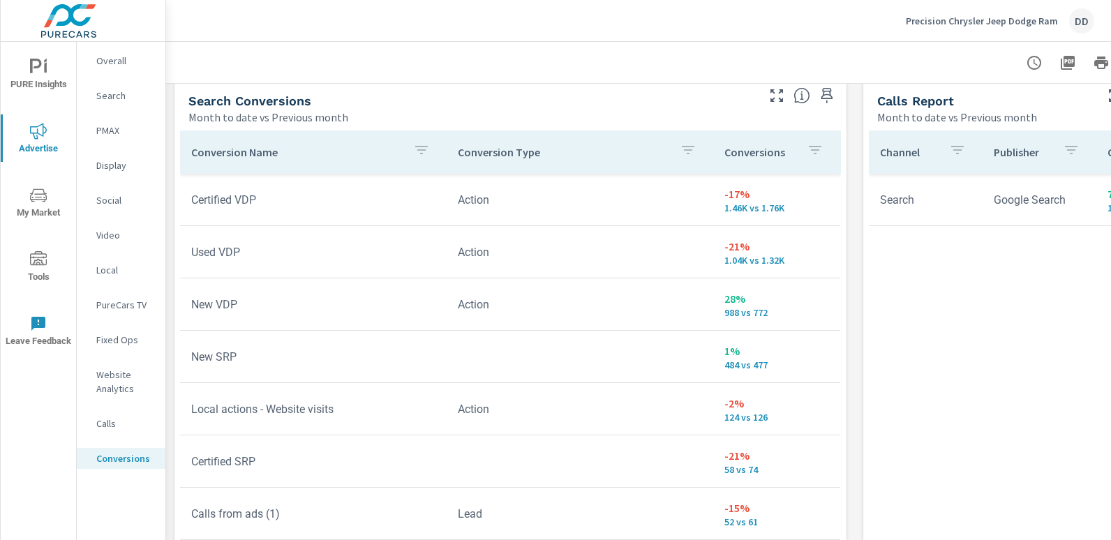
scroll to position [772, 0]
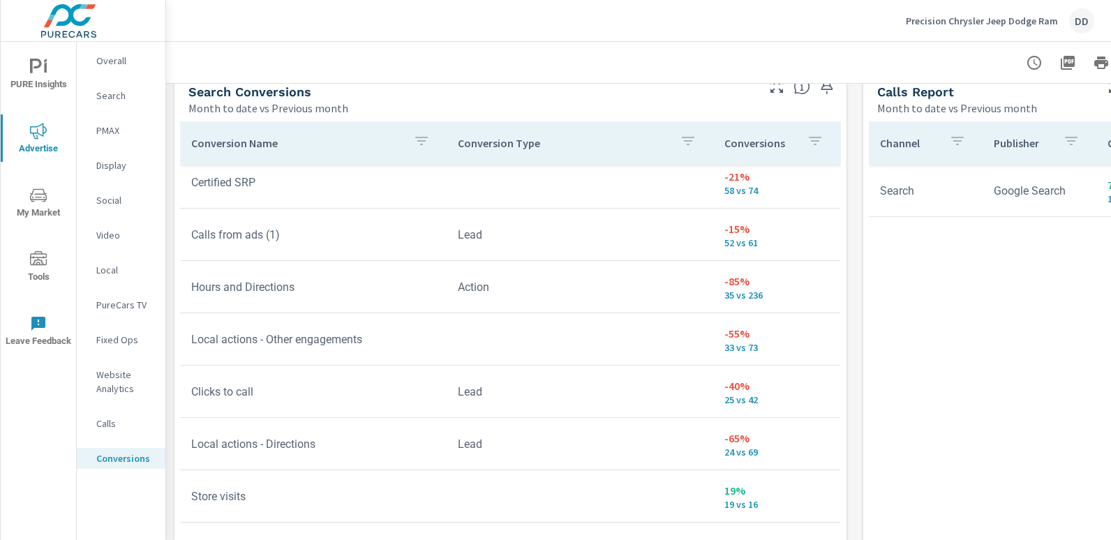
scroll to position [384, 0]
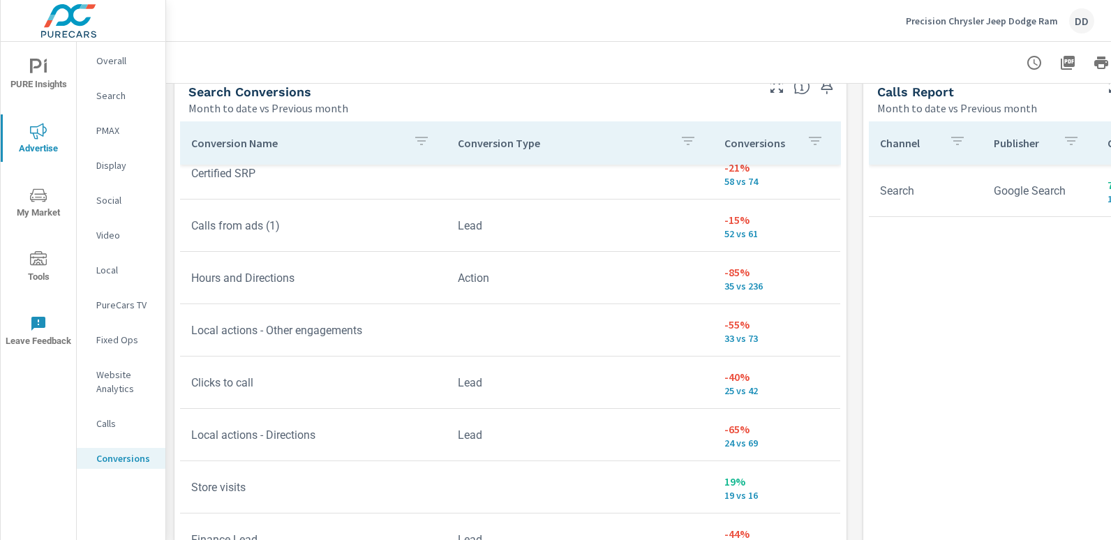
scroll to position [630, 0]
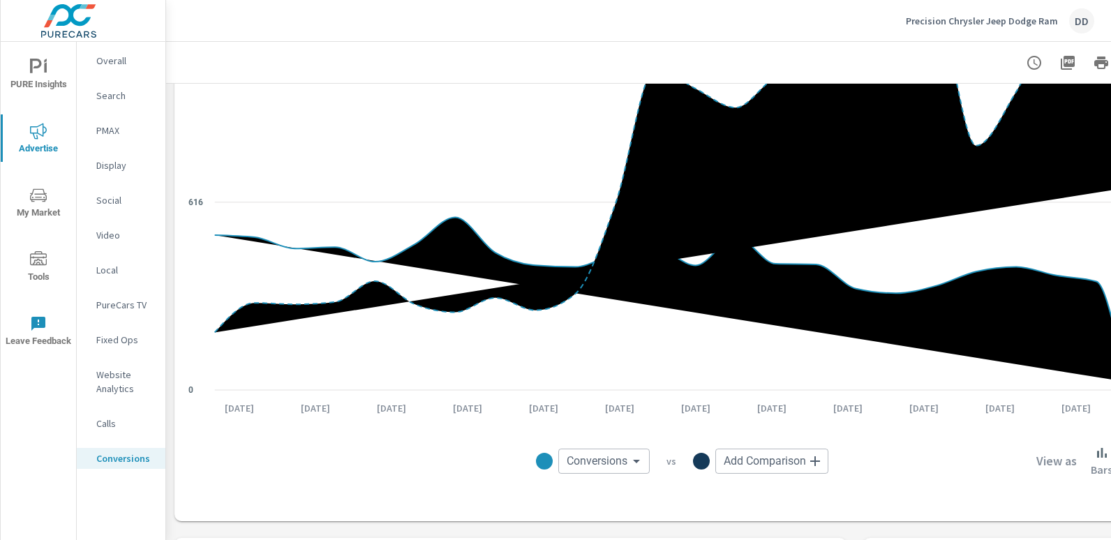
scroll to position [271, 0]
